Goal: Task Accomplishment & Management: Complete application form

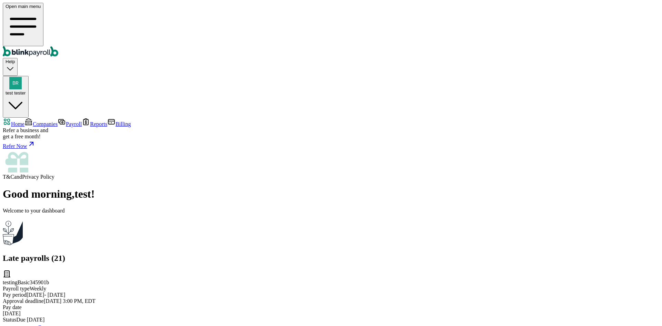
click at [40, 121] on span "Companies" at bounding box center [45, 124] width 25 height 6
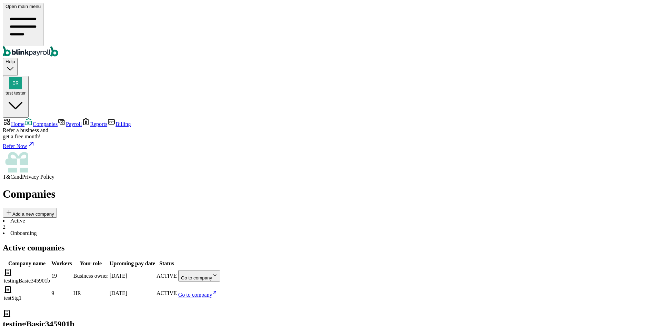
click at [425, 125] on body "Open main menu Help test tester Home Companies Payroll Reports Billing Refer a …" at bounding box center [331, 226] width 657 height 447
click at [426, 122] on body "Open main menu Help test tester Home Companies Payroll Reports Billing Refer a …" at bounding box center [331, 226] width 657 height 447
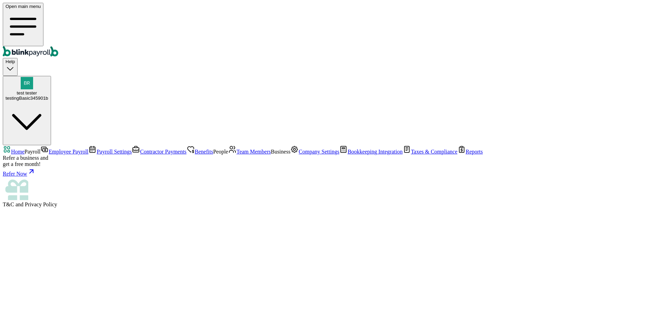
click at [237, 154] on span "Team Members" at bounding box center [254, 152] width 34 height 6
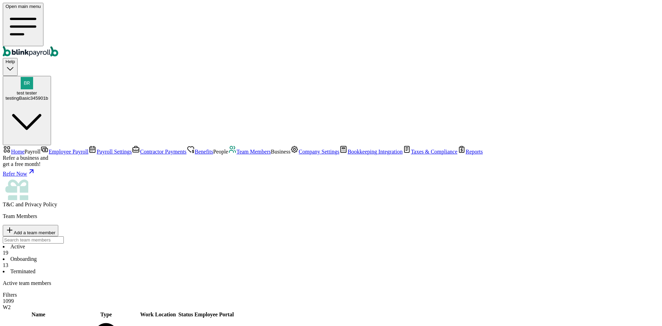
click at [56, 230] on span "Add a team member" at bounding box center [35, 232] width 42 height 5
select select "employee"
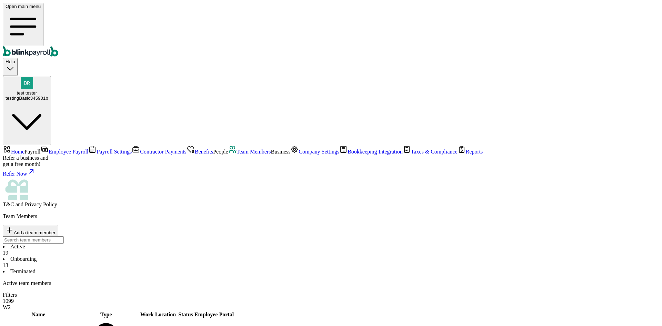
type input "jack"
type input "[PERSON_NAME]"
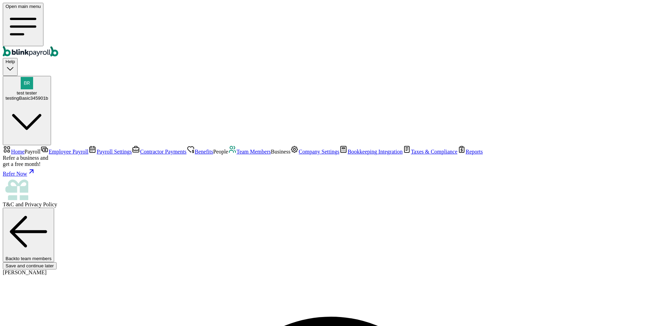
type input "[PERSON_NAME][EMAIL_ADDRESS][DOMAIN_NAME]"
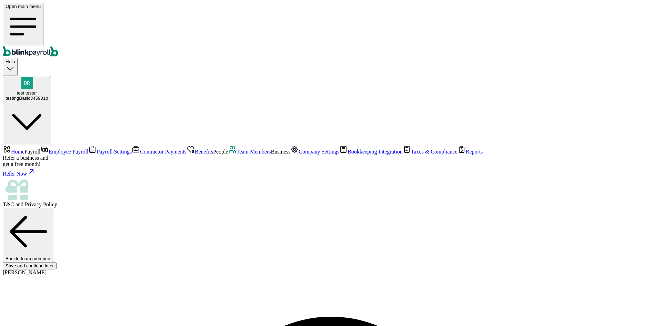
type input "[DATE]"
select select "3 1 Dallas Ct"
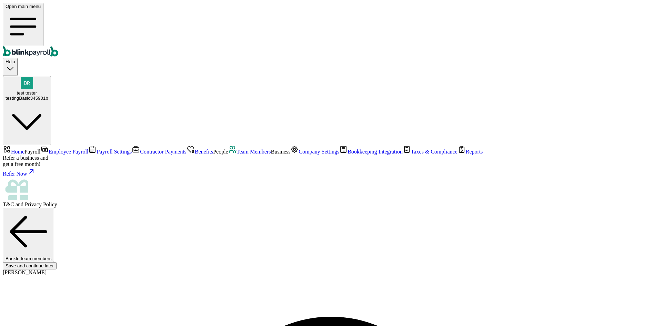
radio input "true"
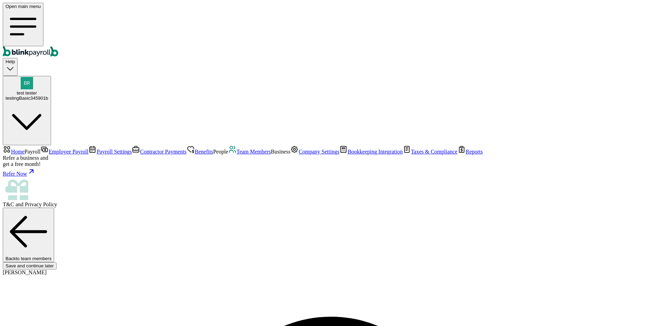
type input "2,000"
select select "3"
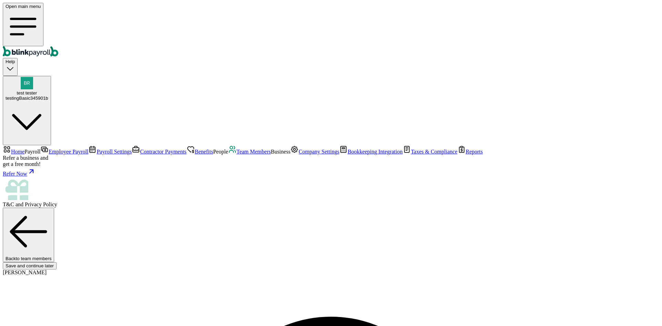
type input "17.31"
radio input "true"
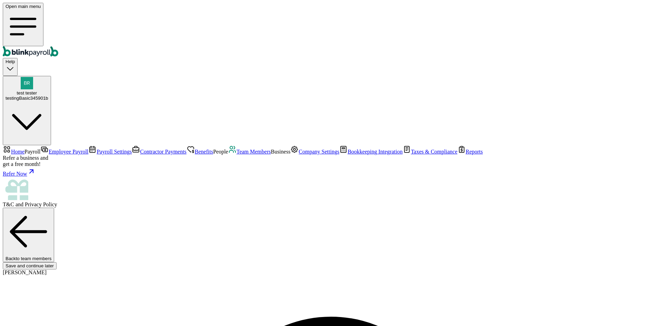
type input "544-53-4534"
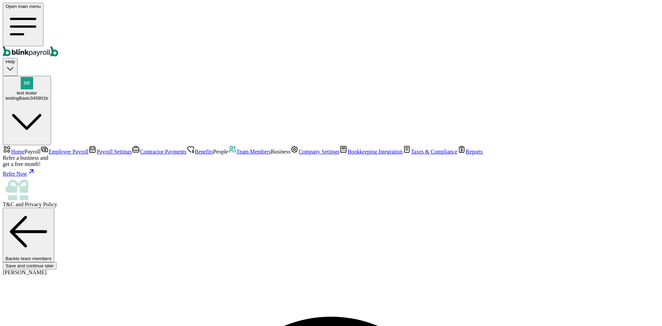
type input "[DATE]"
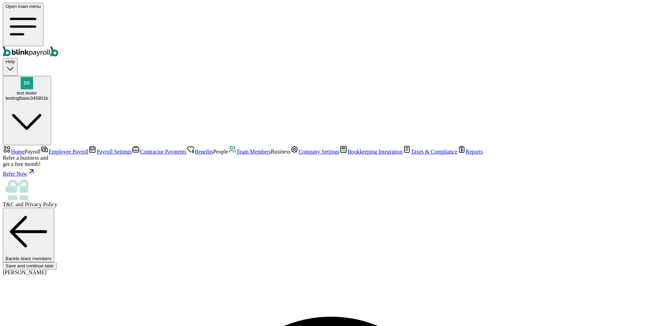
type input "[STREET_ADDRESS]"
type input "[GEOGRAPHIC_DATA]"
type input "FL"
type input "33712"
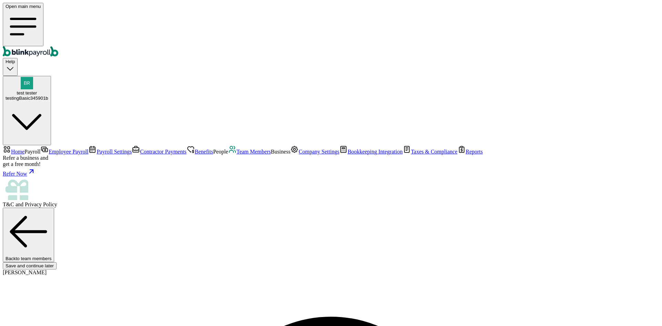
type input "[DATE]"
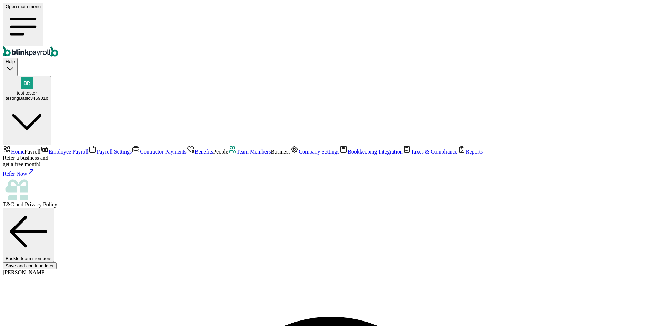
radio input "true"
select select "Savings"
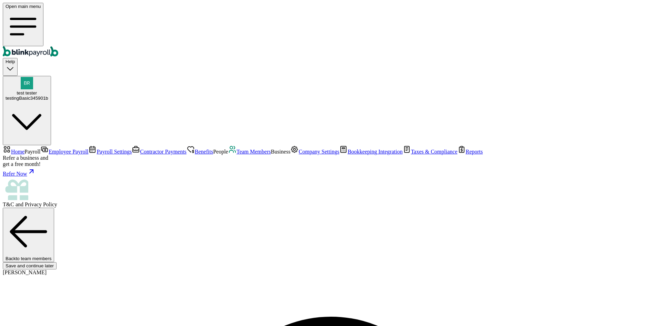
type input "556677889"
type input "2233"
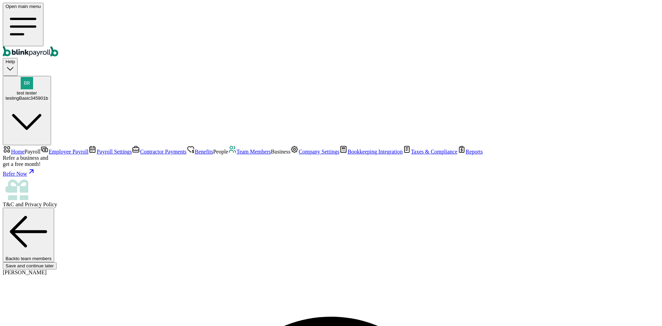
scroll to position [34, 0]
